Goal: Task Accomplishment & Management: Manage account settings

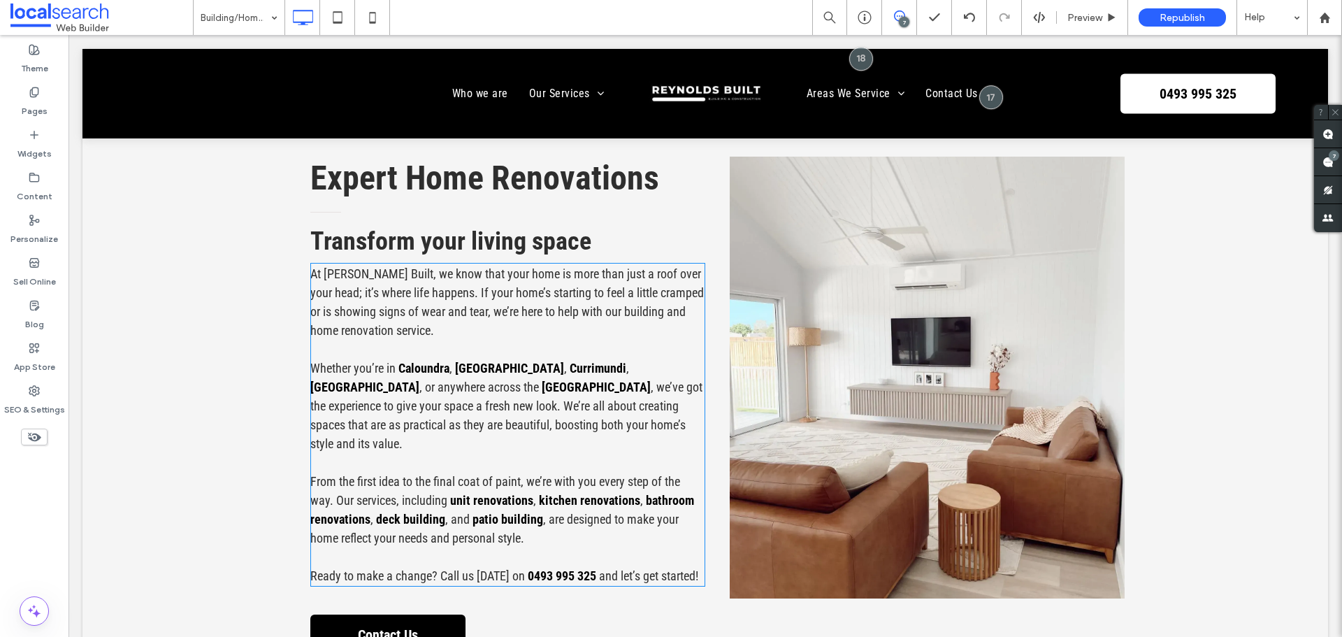
scroll to position [1048, 0]
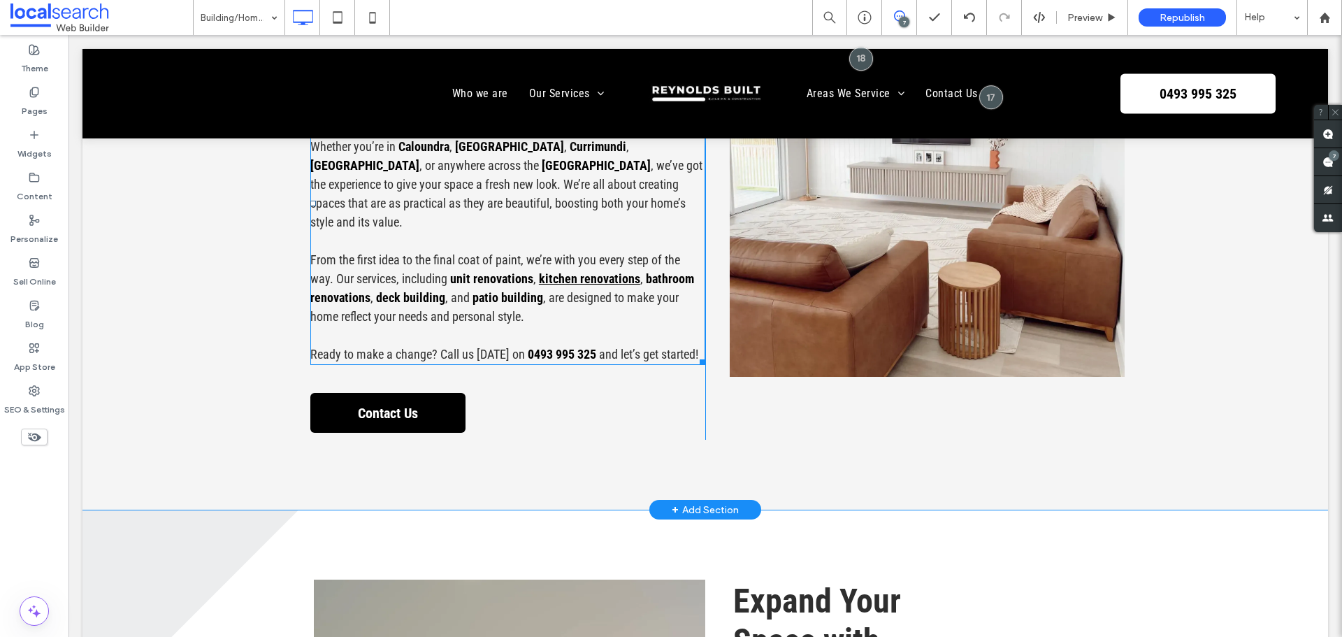
click at [596, 271] on link "kitchen renovations" at bounding box center [589, 278] width 101 height 15
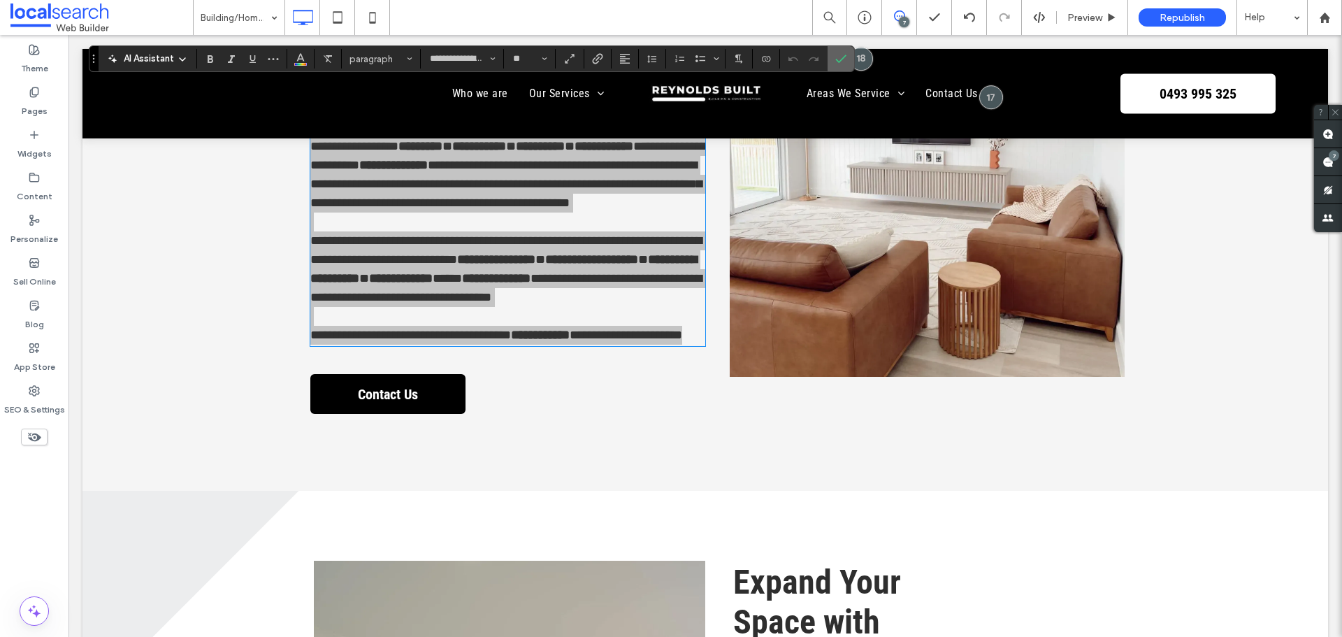
click at [838, 64] on icon "Confirm" at bounding box center [840, 58] width 11 height 11
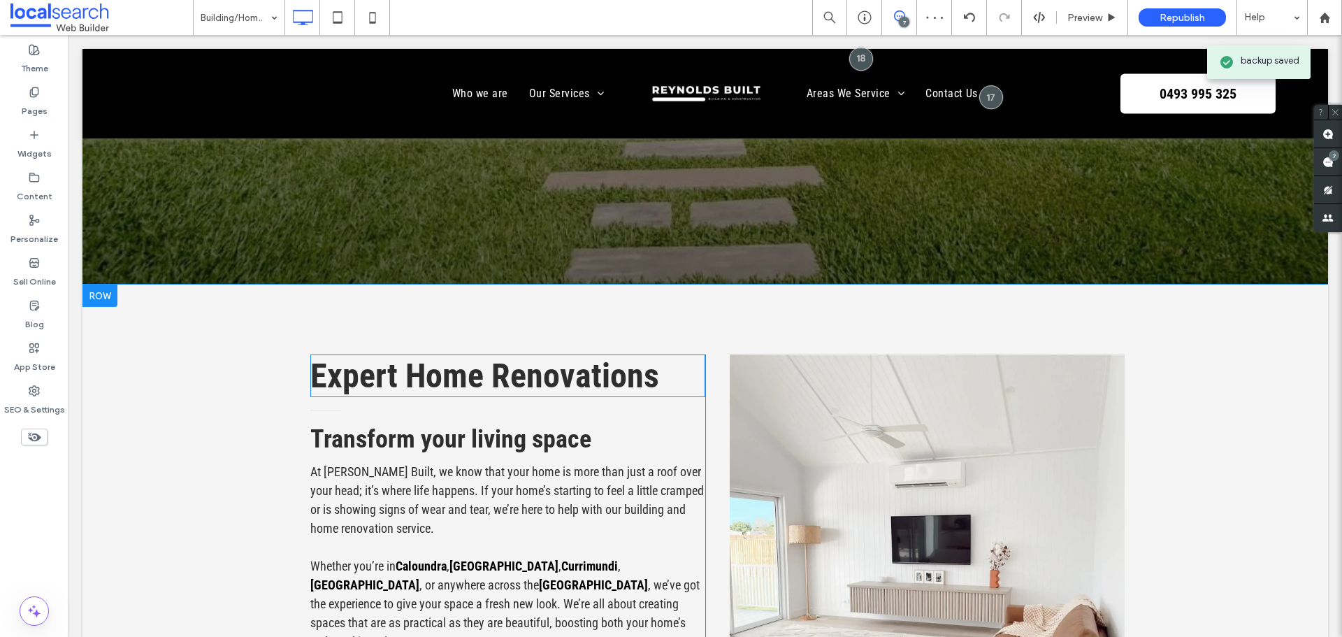
scroll to position [978, 0]
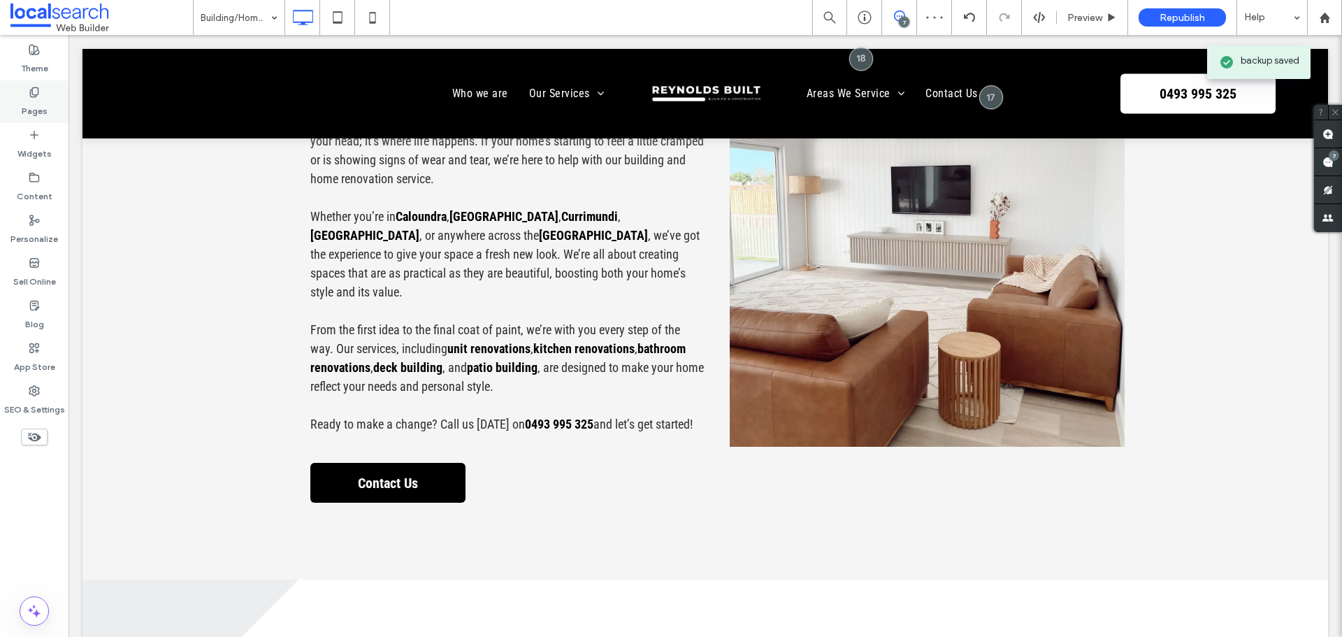
click at [31, 92] on icon at bounding box center [34, 92] width 11 height 11
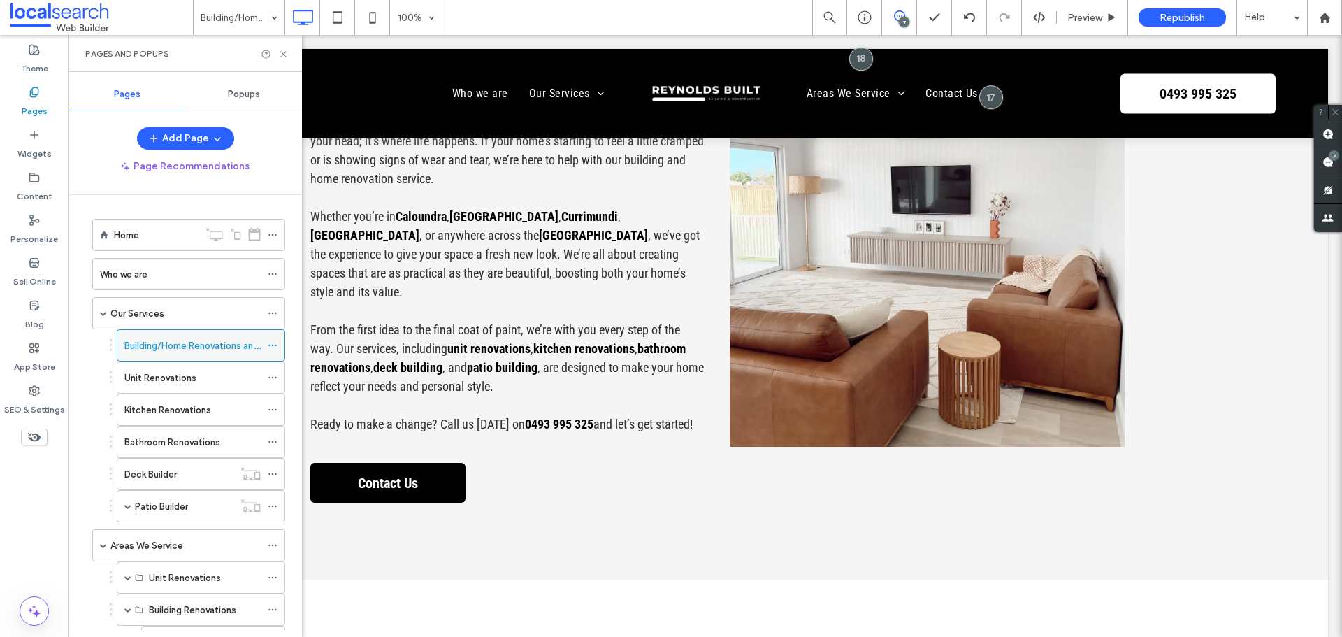
click at [278, 347] on div at bounding box center [276, 345] width 17 height 21
click at [275, 345] on icon at bounding box center [273, 345] width 10 height 10
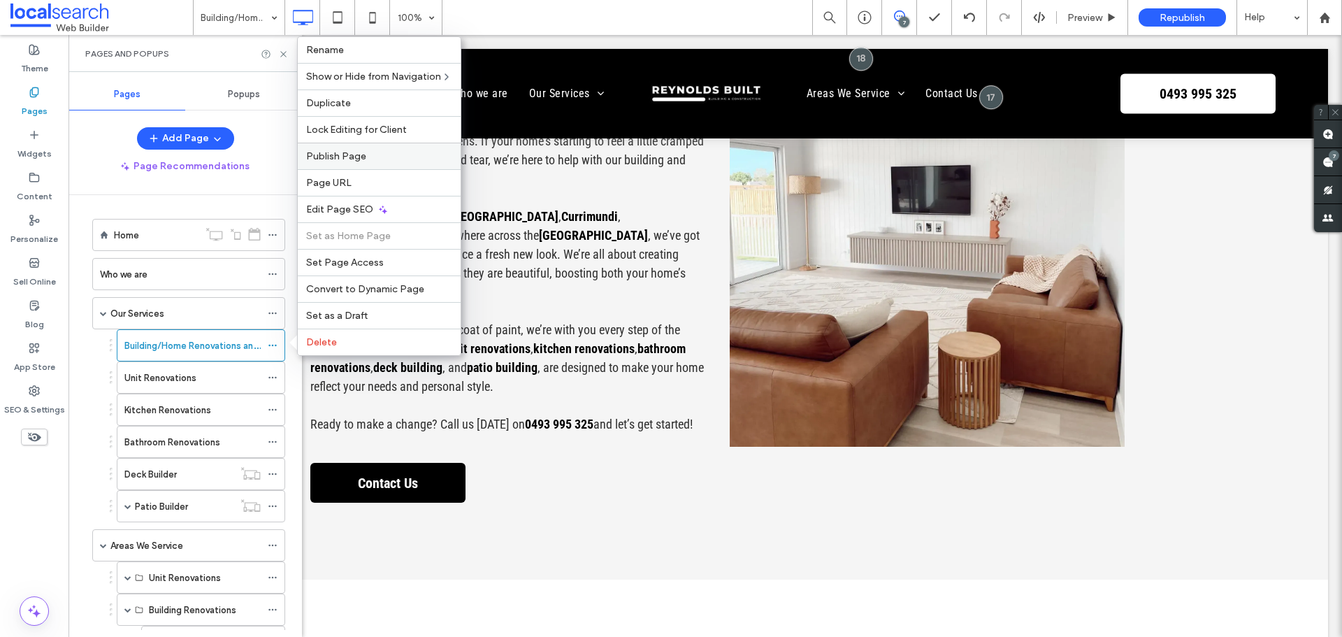
click at [325, 152] on span "Publish Page" at bounding box center [336, 156] width 60 height 12
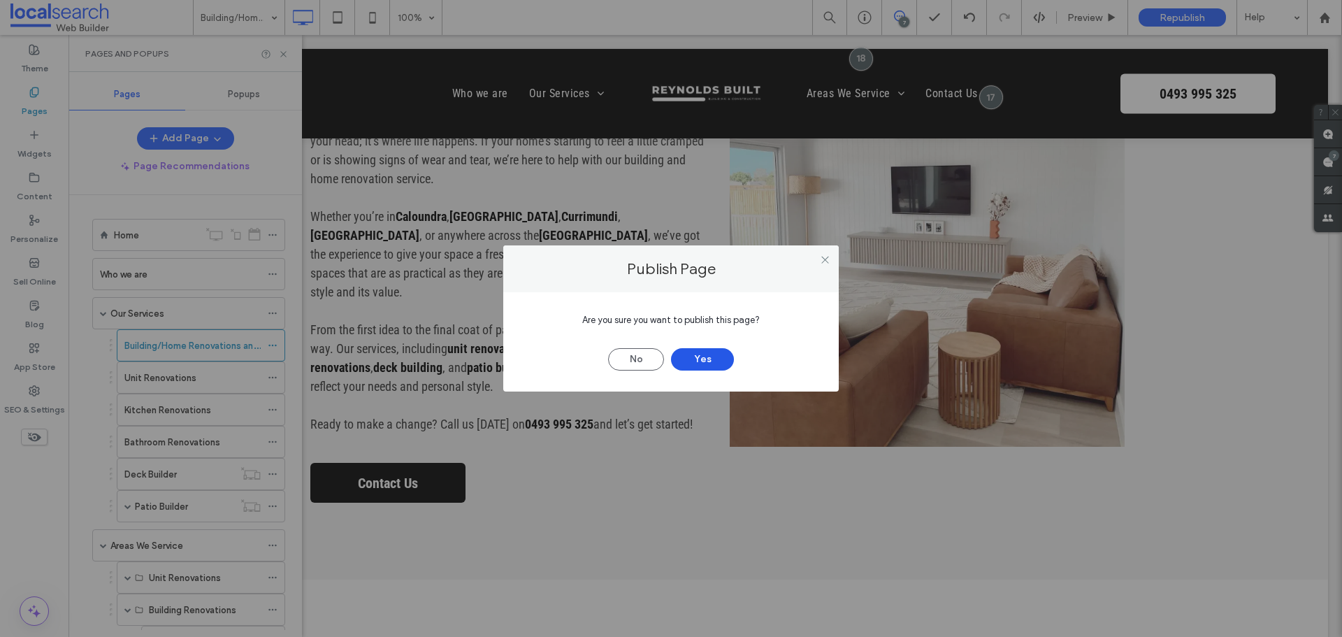
click at [701, 359] on button "Yes" at bounding box center [702, 359] width 63 height 22
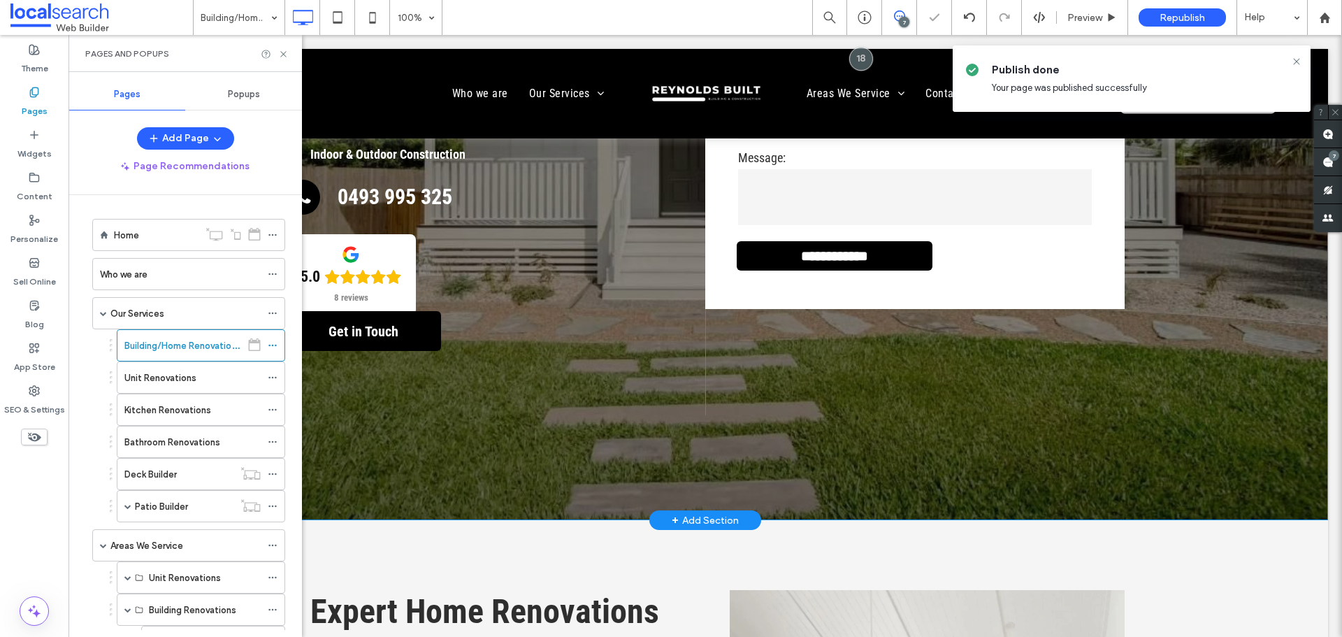
scroll to position [0, 0]
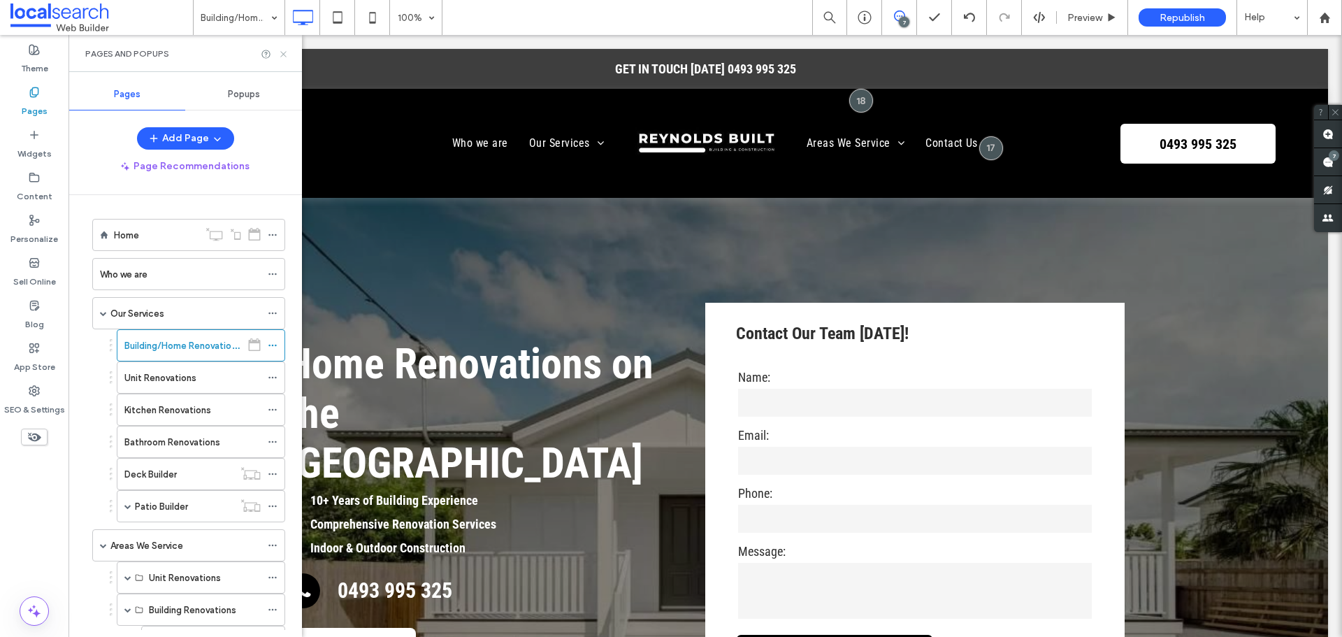
drag, startPoint x: 283, startPoint y: 51, endPoint x: 211, endPoint y: 21, distance: 78.0
click at [283, 51] on icon at bounding box center [283, 54] width 10 height 10
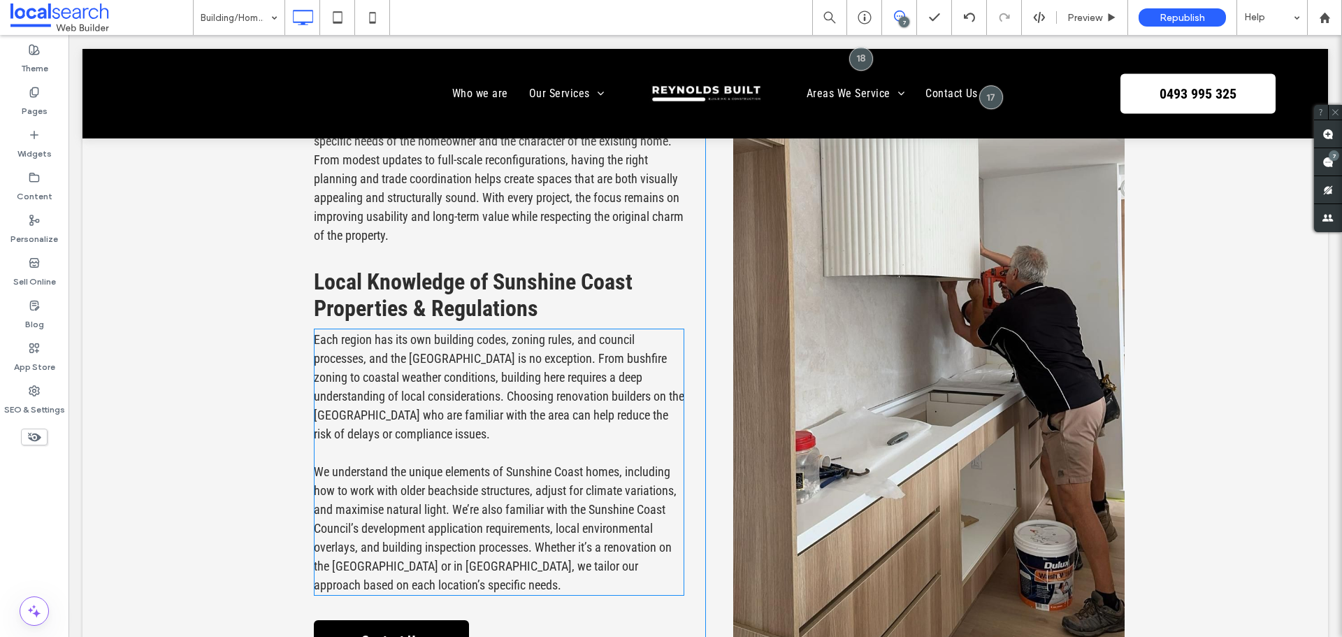
scroll to position [3355, 0]
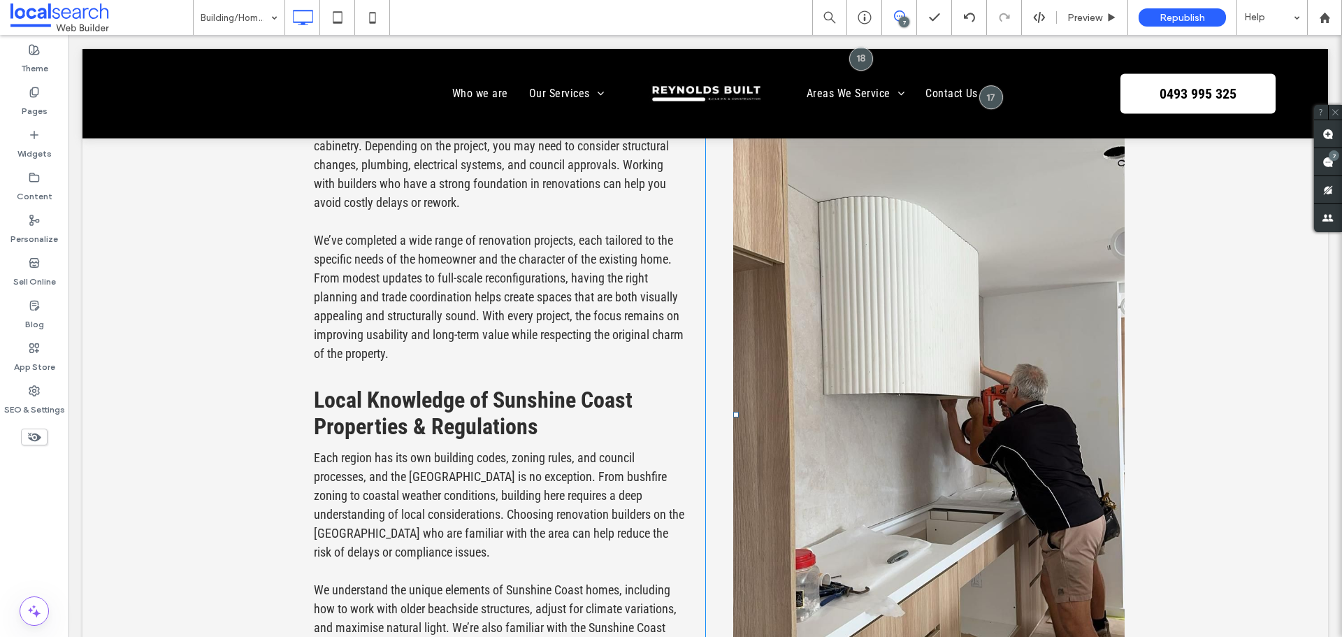
click at [867, 331] on link at bounding box center [928, 415] width 391 height 720
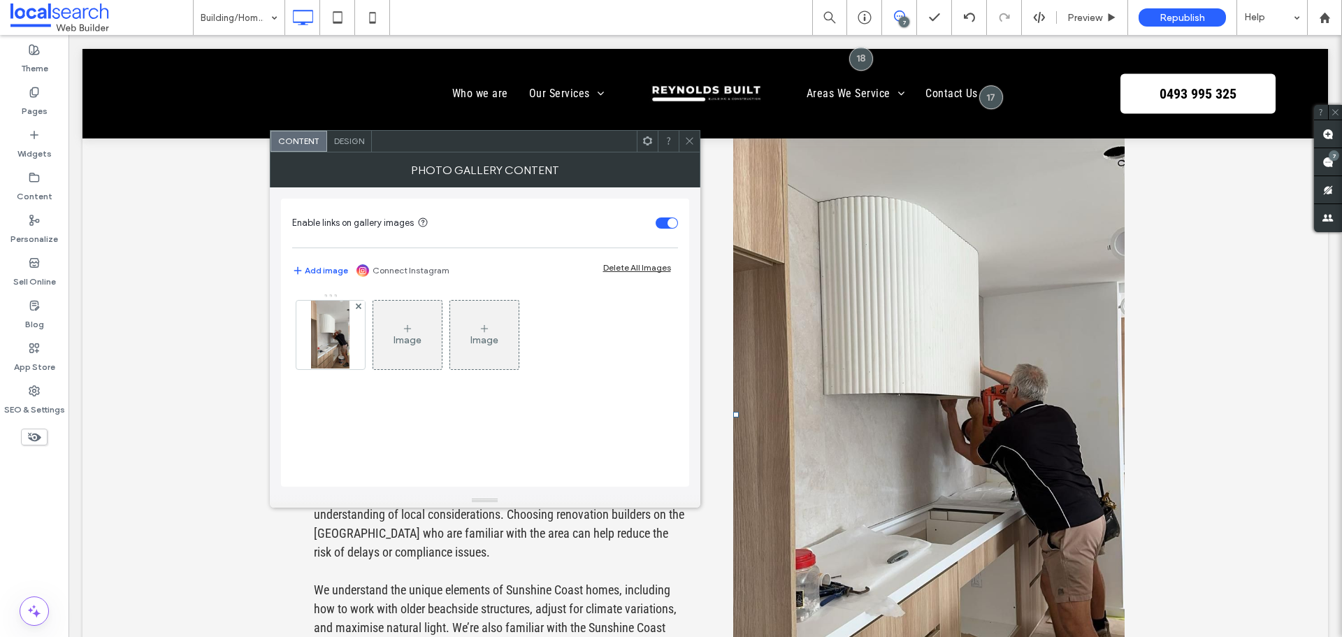
click at [692, 143] on icon at bounding box center [689, 141] width 10 height 10
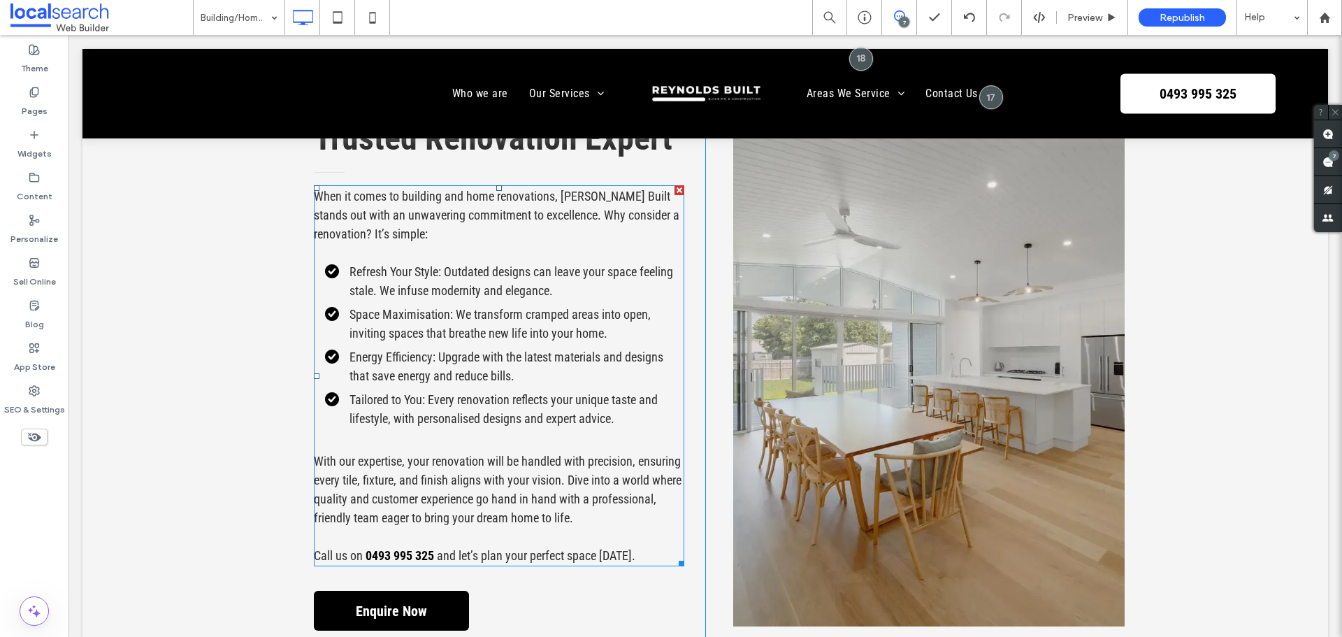
scroll to position [1921, 0]
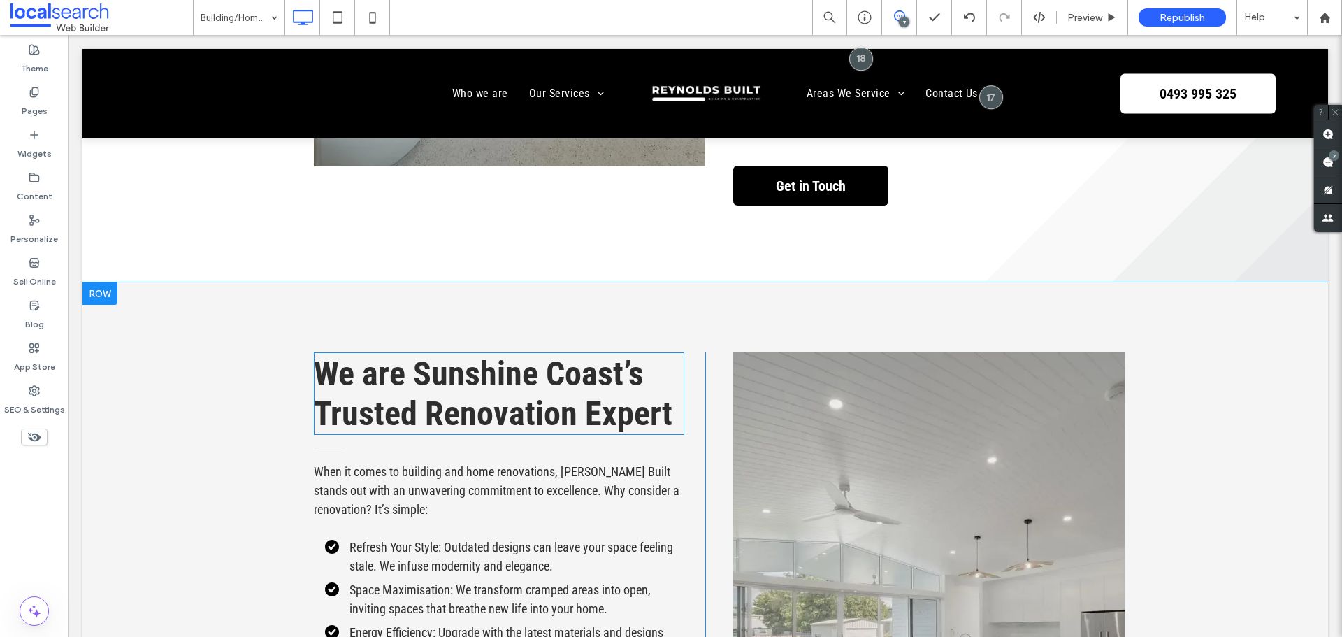
click at [444, 359] on span "We are Sunshine Coast’s Trusted Renovation Expert" at bounding box center [493, 394] width 359 height 80
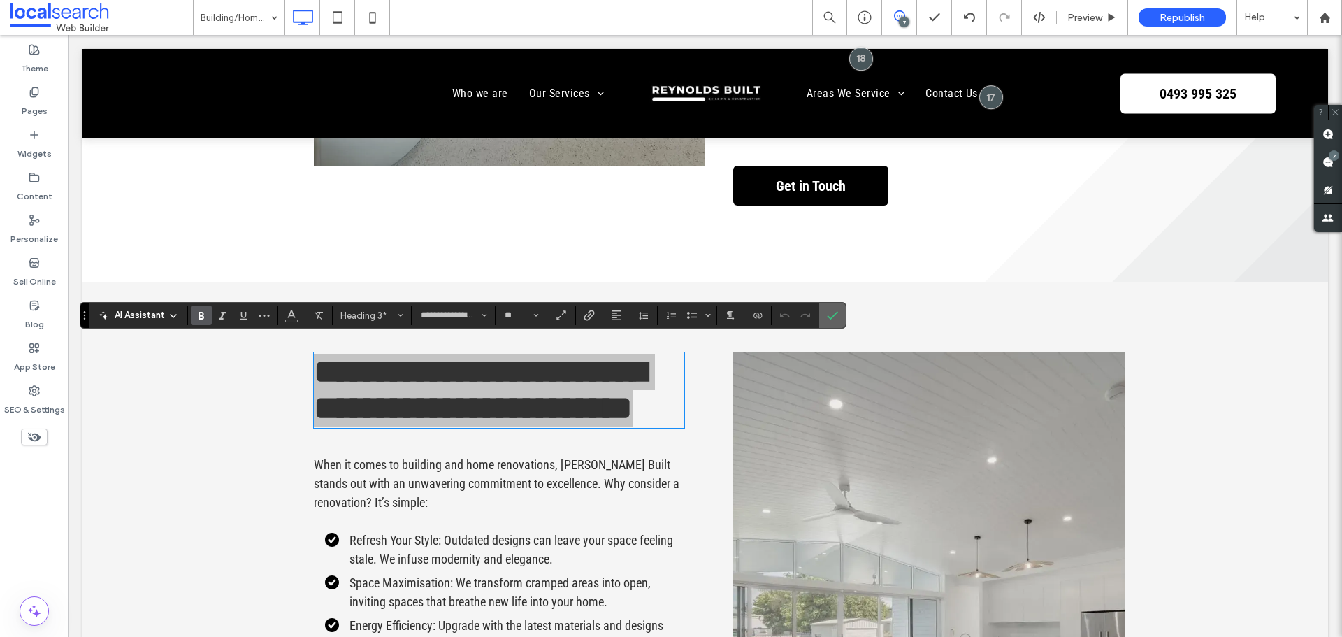
drag, startPoint x: 736, startPoint y: 282, endPoint x: 824, endPoint y: 317, distance: 95.0
click at [824, 317] on label "Confirm" at bounding box center [832, 315] width 21 height 25
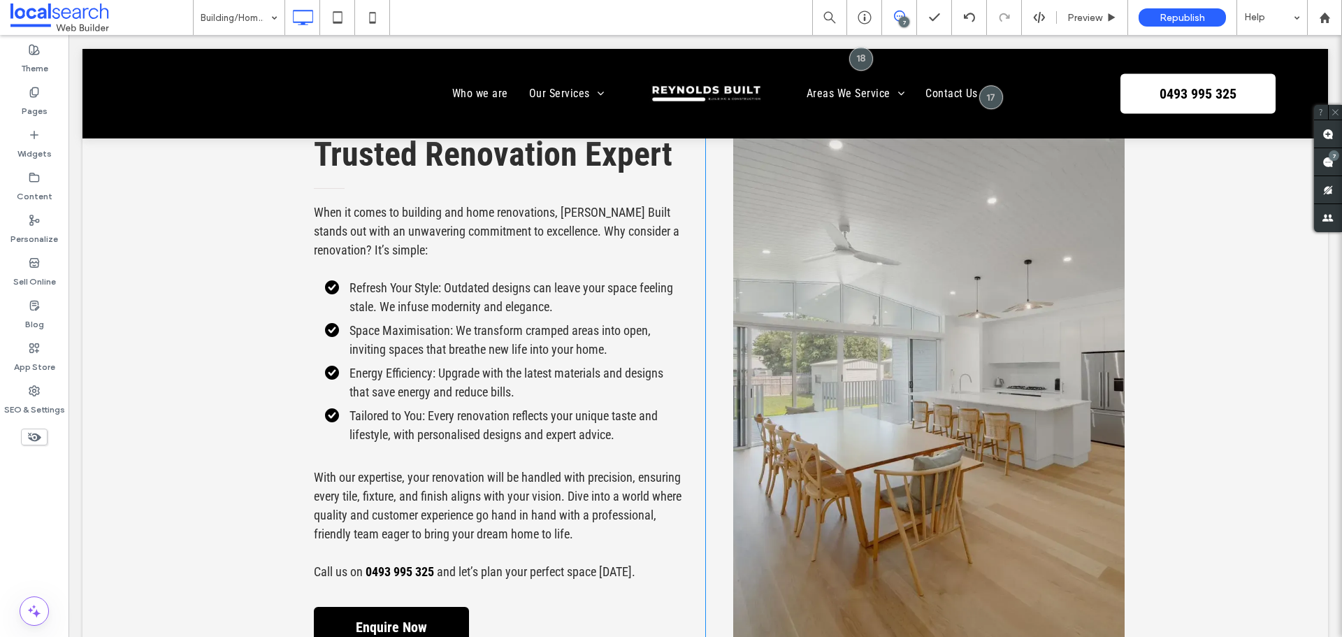
scroll to position [2446, 0]
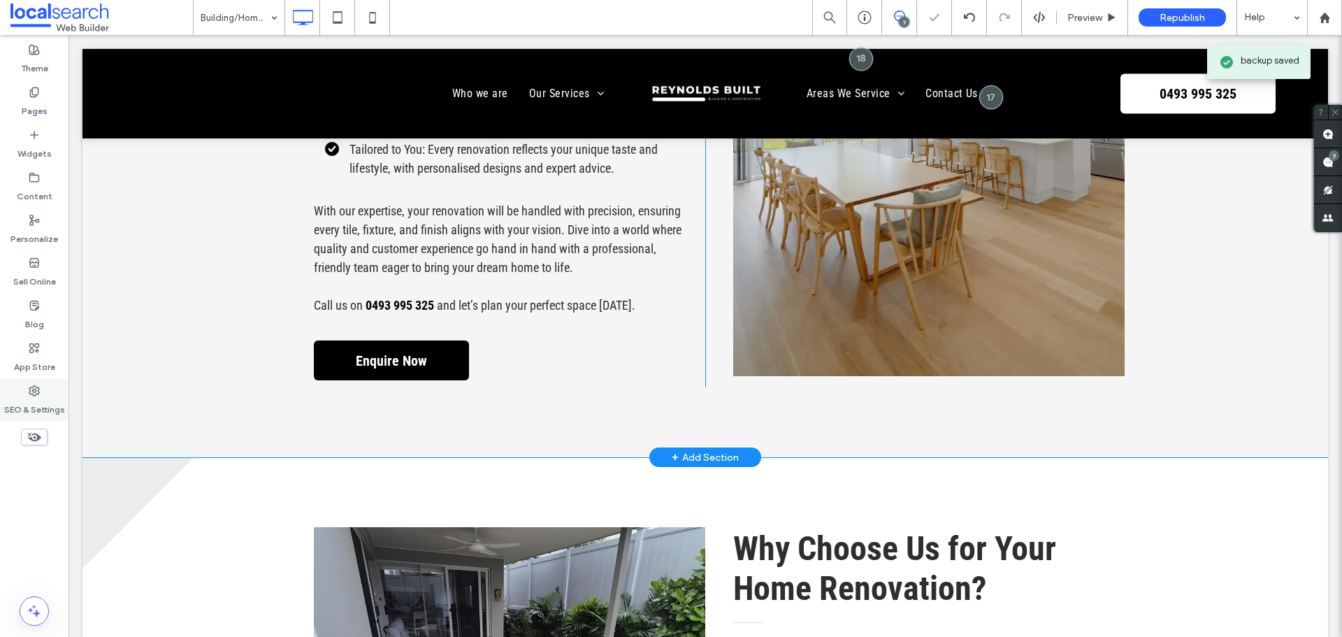
click at [33, 398] on label "SEO & Settings" at bounding box center [34, 406] width 61 height 20
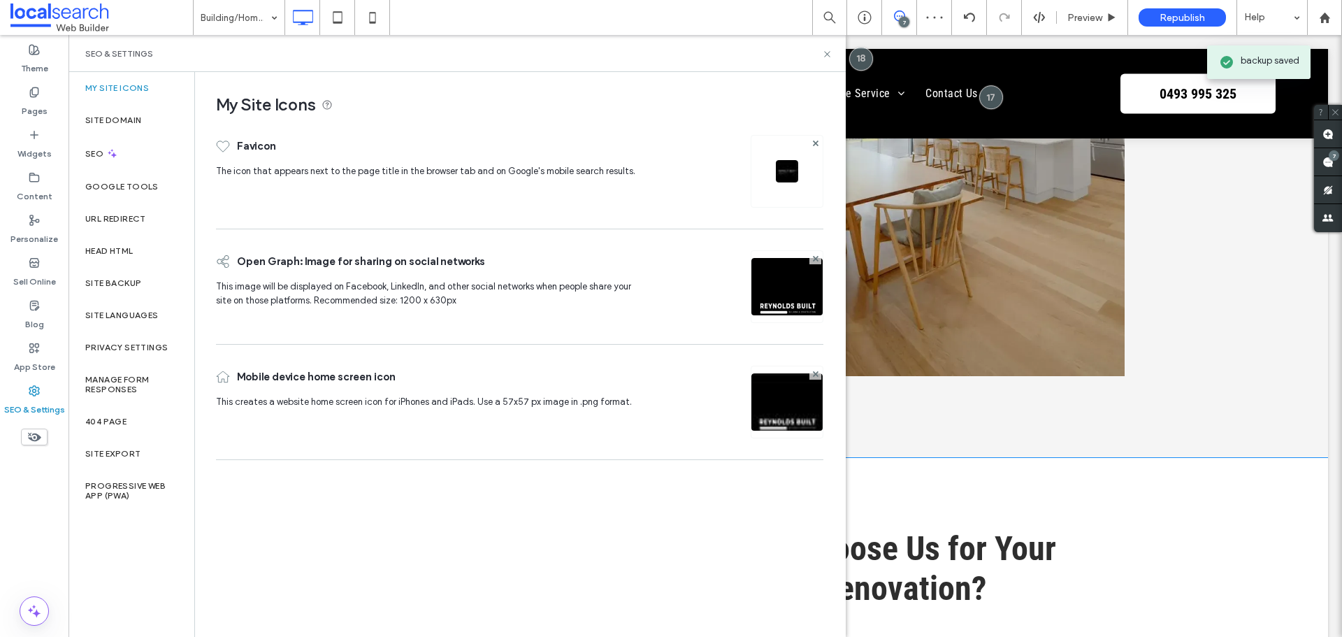
click at [32, 399] on label "SEO & Settings" at bounding box center [34, 406] width 61 height 20
click at [27, 180] on div "Content" at bounding box center [34, 187] width 68 height 43
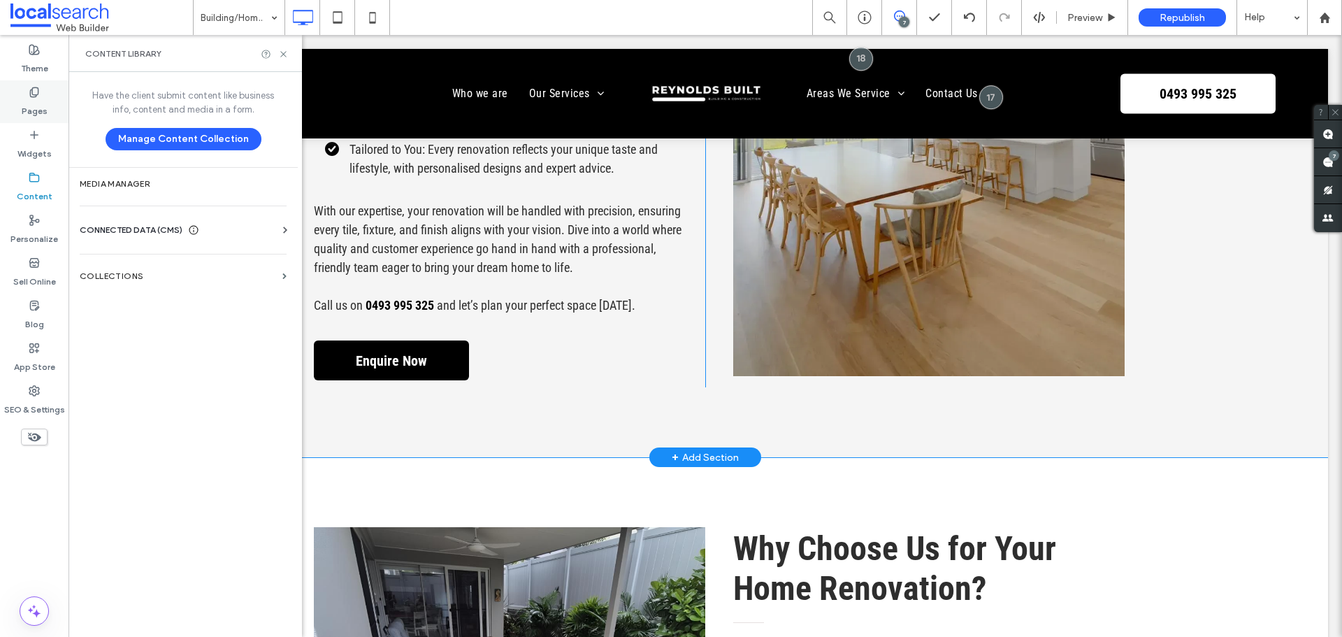
click at [50, 97] on div "Pages" at bounding box center [34, 101] width 68 height 43
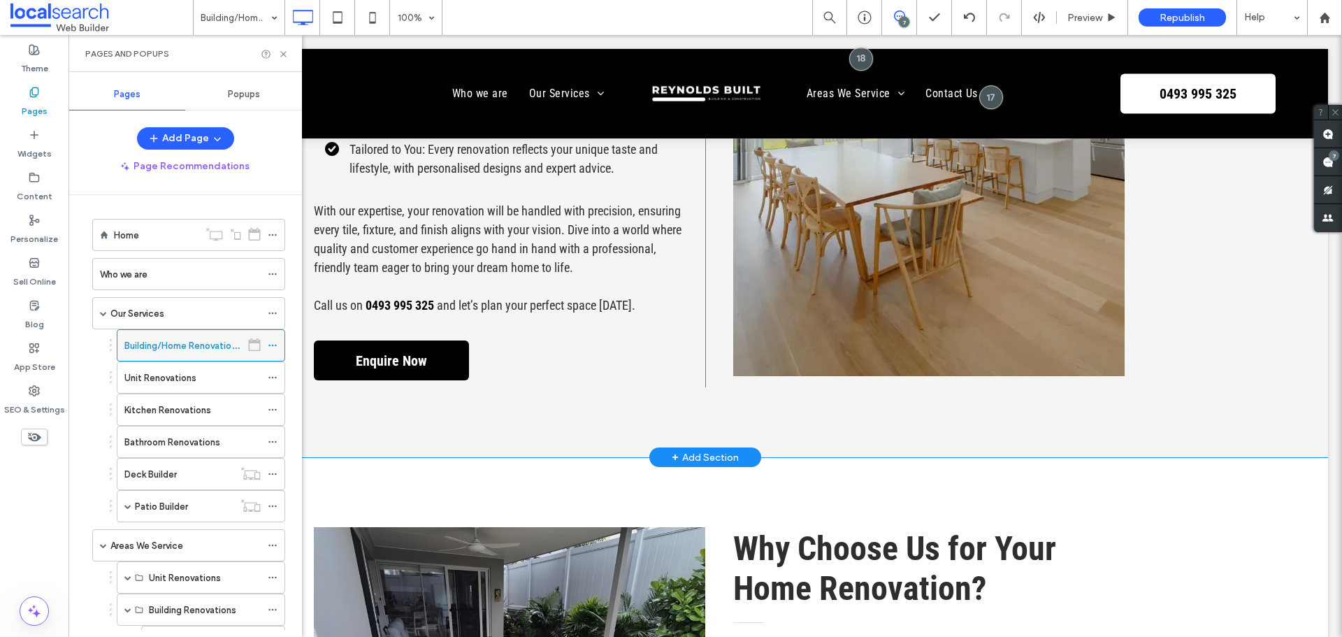
click at [273, 345] on use at bounding box center [272, 346] width 8 height 2
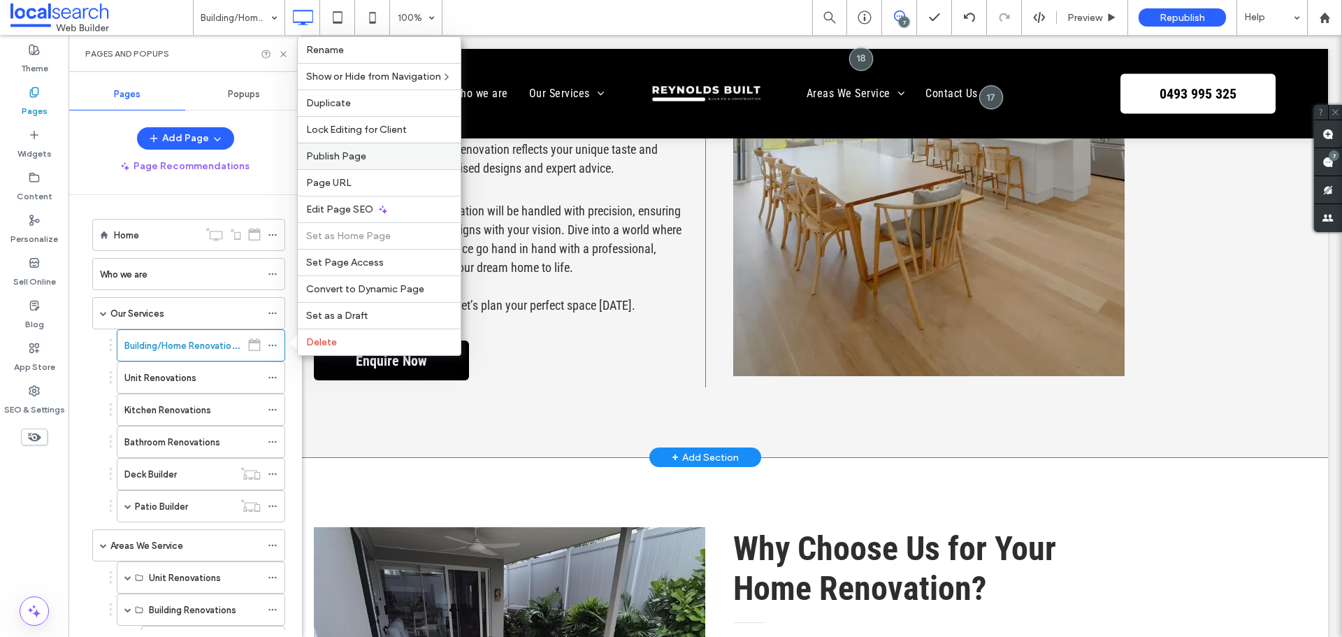
click at [378, 150] on div "Publish Page" at bounding box center [379, 156] width 163 height 27
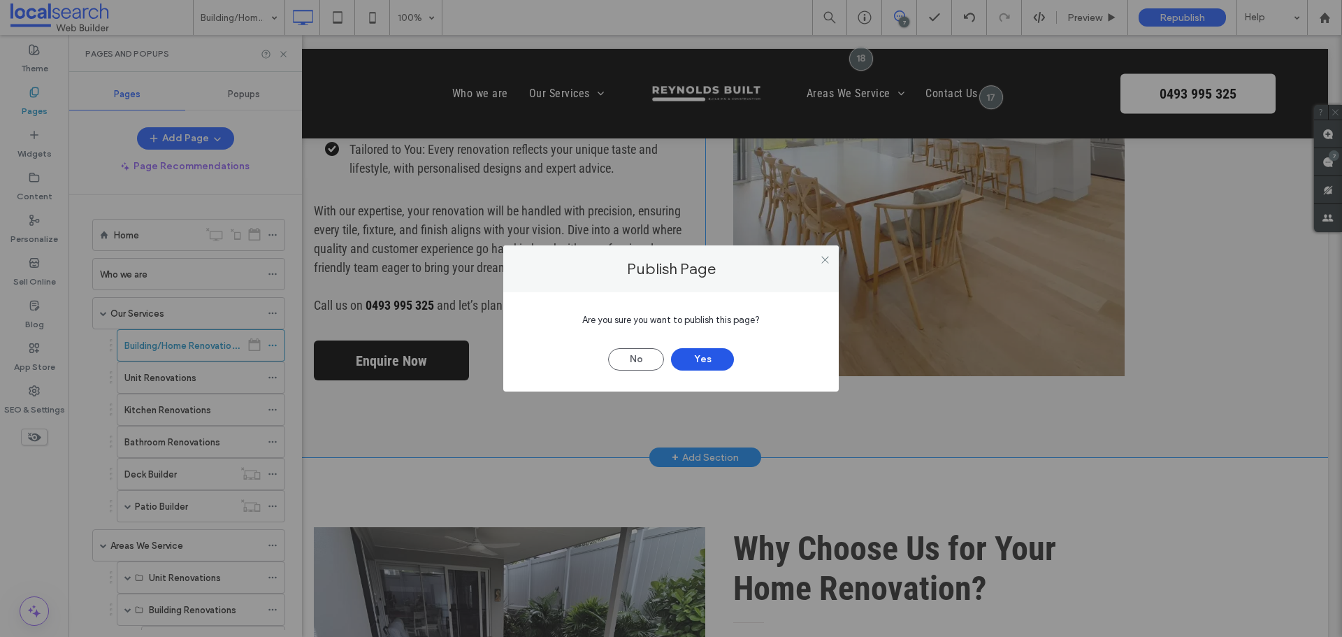
click at [708, 364] on button "Yes" at bounding box center [702, 359] width 63 height 22
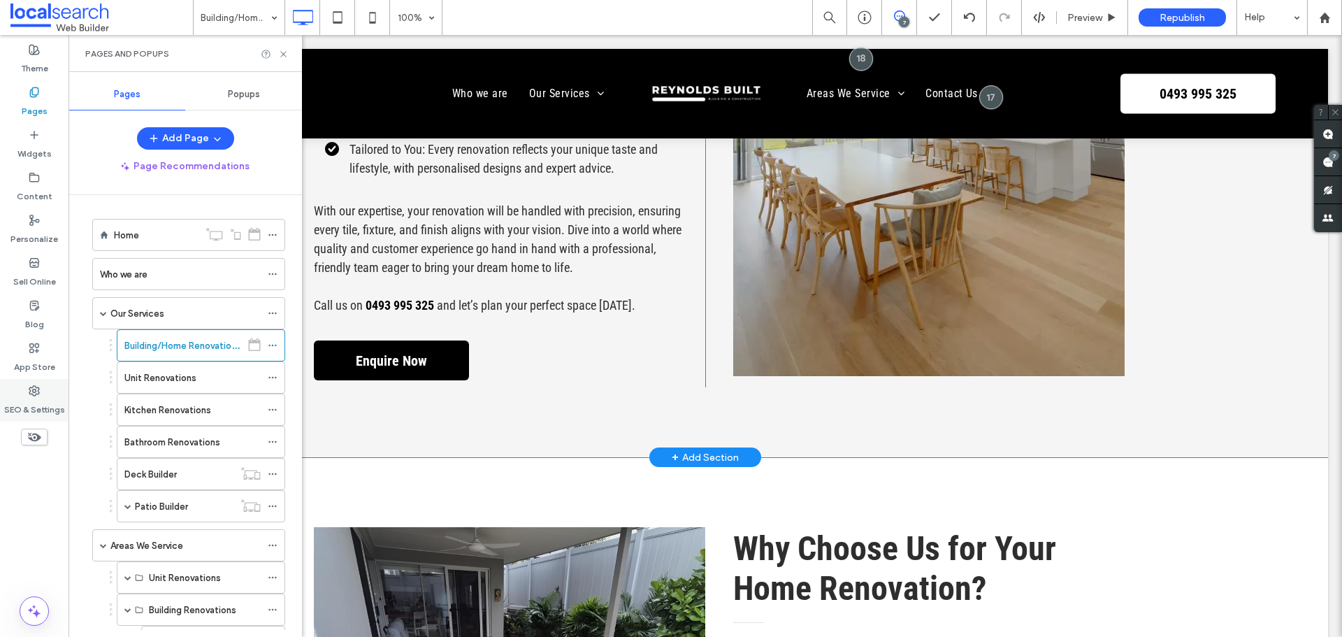
click at [36, 399] on label "SEO & Settings" at bounding box center [34, 406] width 61 height 20
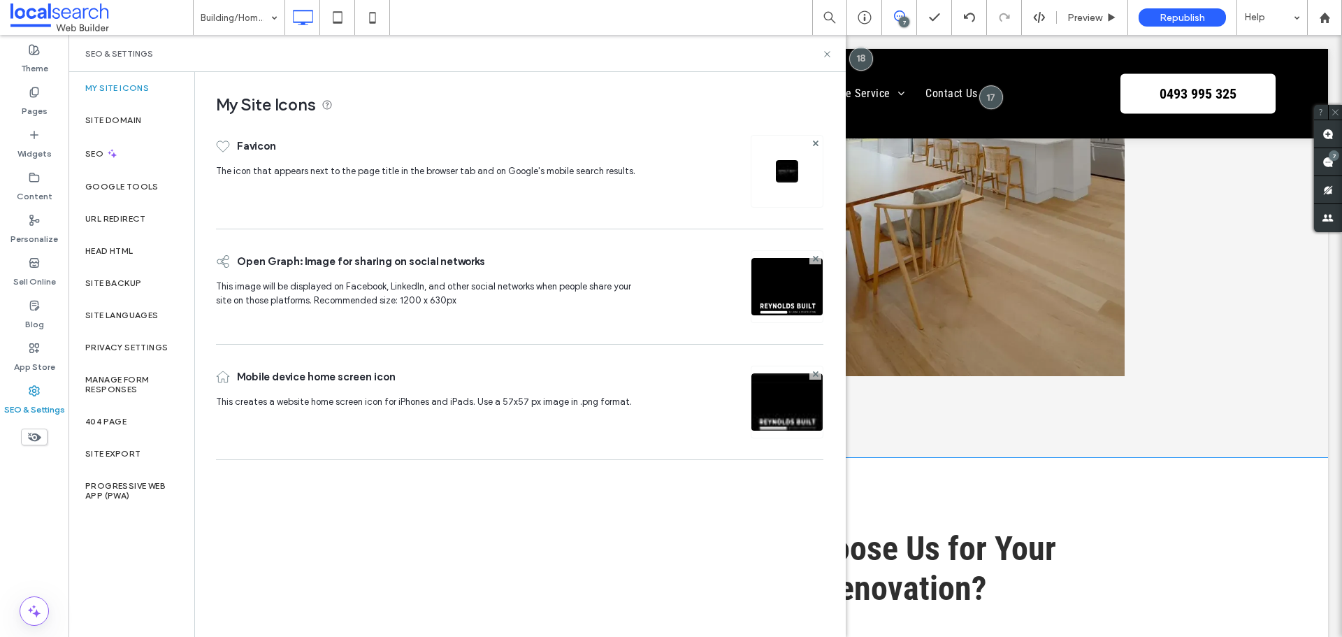
click at [103, 282] on label "Site Backup" at bounding box center [113, 283] width 56 height 10
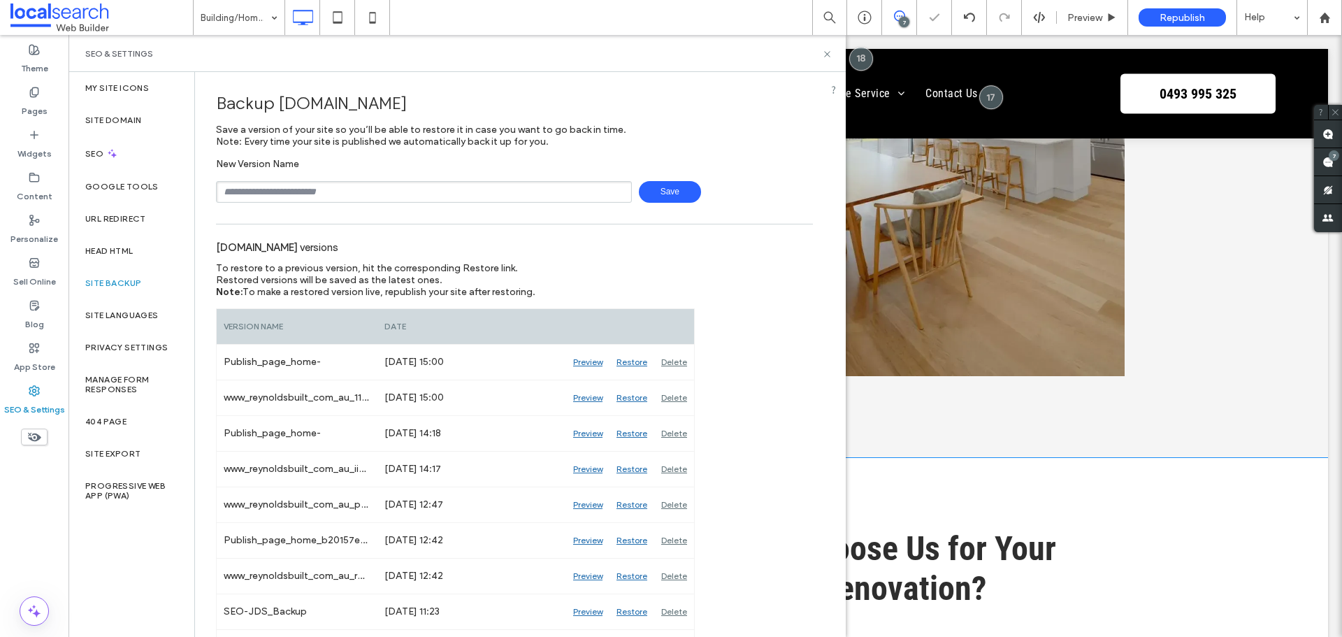
click at [317, 187] on input "text" at bounding box center [424, 192] width 416 height 22
type input "**********"
click at [663, 188] on span "Save" at bounding box center [670, 192] width 62 height 22
click at [823, 55] on icon at bounding box center [827, 54] width 10 height 10
